Goal: Task Accomplishment & Management: Manage account settings

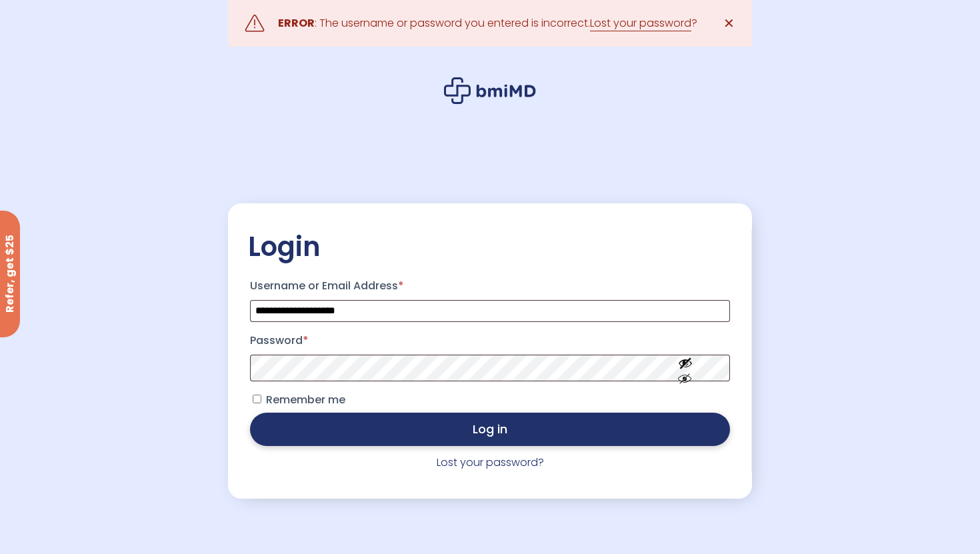
click at [521, 438] on button "Log in" at bounding box center [490, 429] width 480 height 33
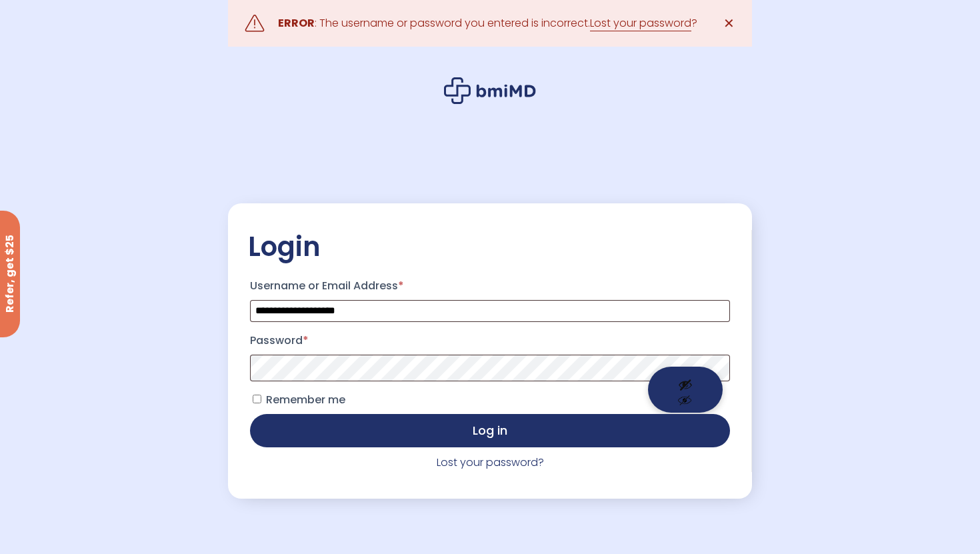
click at [687, 384] on button "Show password" at bounding box center [685, 390] width 75 height 46
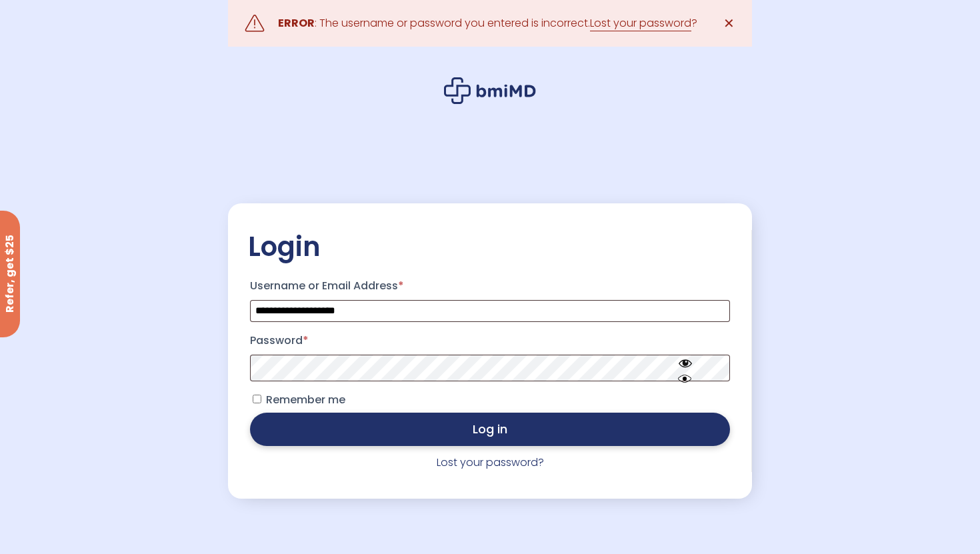
click at [581, 431] on button "Log in" at bounding box center [490, 429] width 480 height 33
click at [541, 444] on button "Log in" at bounding box center [490, 429] width 480 height 33
click at [514, 426] on button "Log in" at bounding box center [490, 429] width 480 height 33
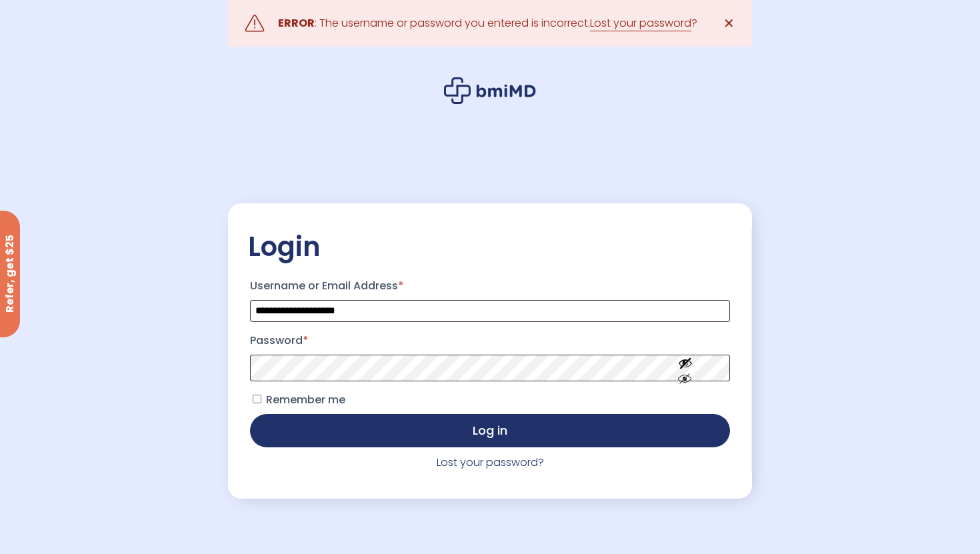
click at [531, 455] on p "Lost your password?" at bounding box center [490, 462] width 484 height 19
click at [531, 462] on link "Lost your password?" at bounding box center [490, 462] width 107 height 15
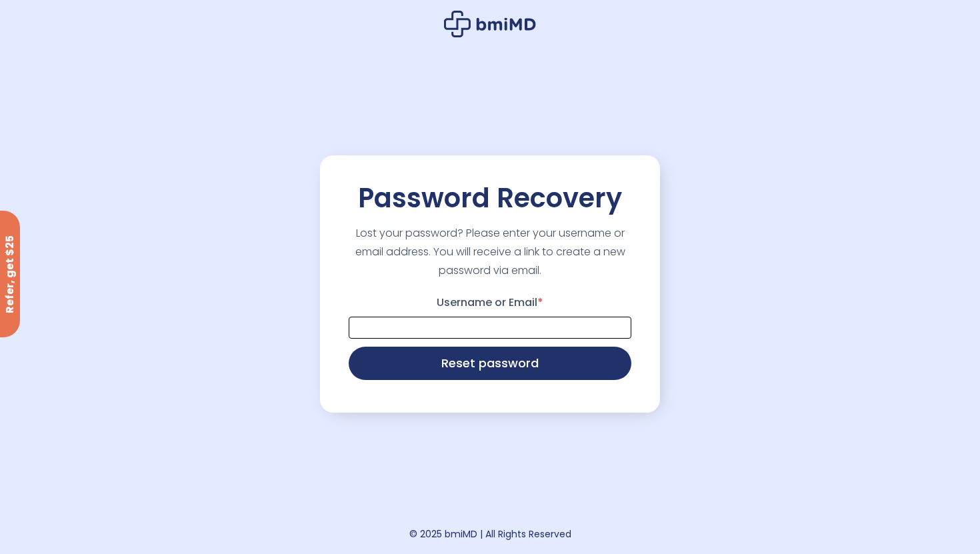
click at [511, 326] on input "Username or Email *" at bounding box center [490, 328] width 283 height 22
click at [506, 323] on input "Username or Email *" at bounding box center [490, 328] width 283 height 22
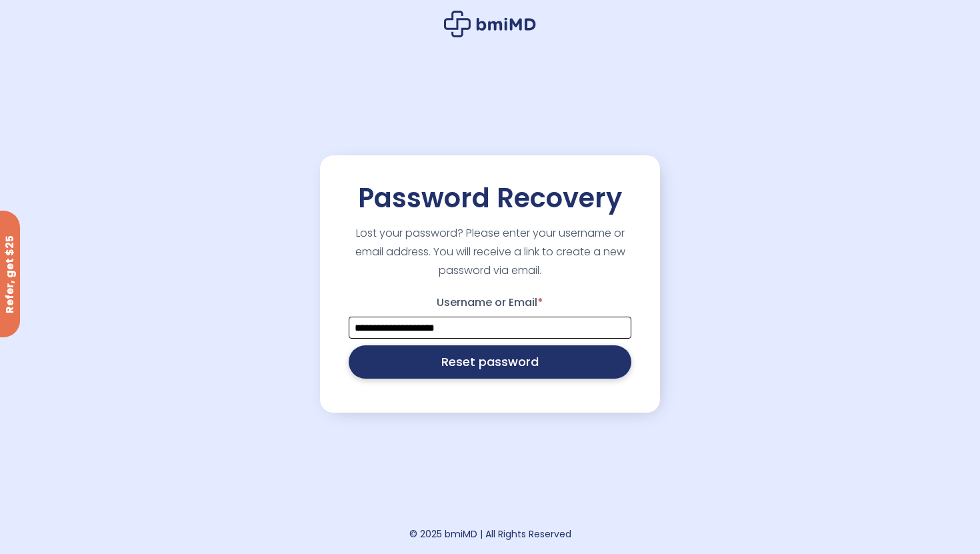
type input "**********"
click at [539, 374] on button "Reset password" at bounding box center [490, 361] width 283 height 33
